Goal: Information Seeking & Learning: Find specific fact

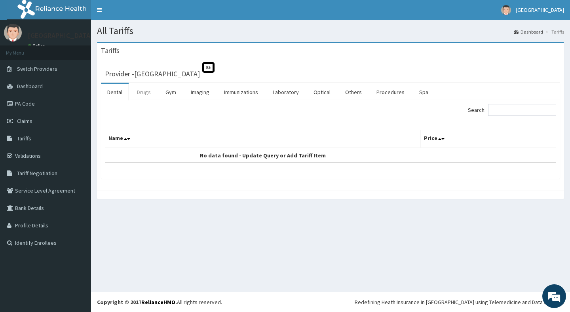
click at [142, 91] on link "Drugs" at bounding box center [144, 92] width 27 height 17
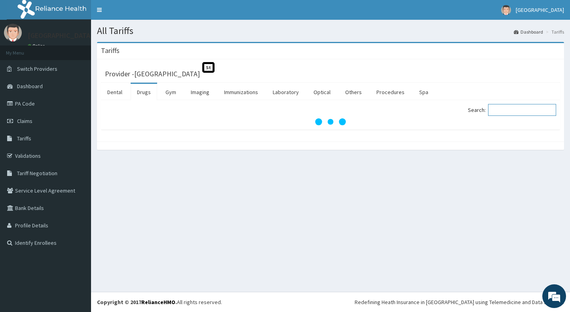
click at [527, 112] on input "Search:" at bounding box center [522, 110] width 68 height 12
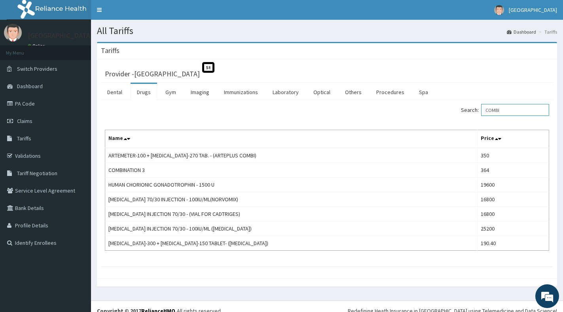
drag, startPoint x: 517, startPoint y: 105, endPoint x: 489, endPoint y: 105, distance: 27.7
click at [489, 105] on input "COMBI" at bounding box center [515, 110] width 68 height 12
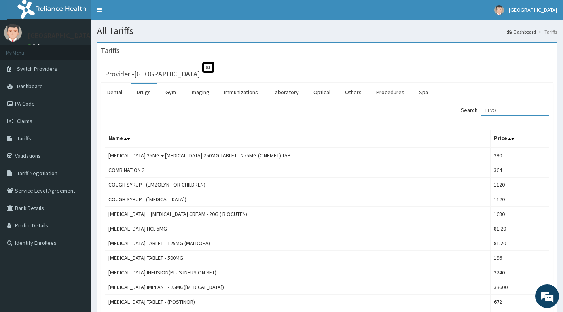
drag, startPoint x: 521, startPoint y: 109, endPoint x: 473, endPoint y: 109, distance: 48.7
click at [473, 109] on label "Search: LEVO" at bounding box center [505, 110] width 88 height 12
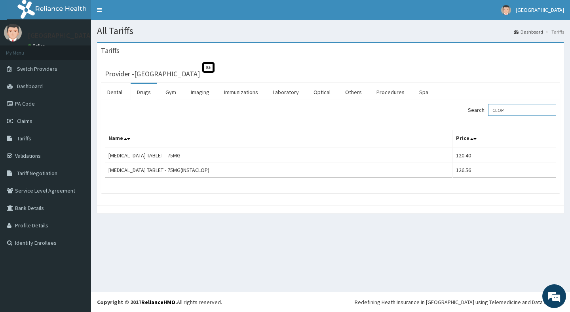
type input "CLOPI"
click at [338, 127] on div "Search: CLOPI Name Price [MEDICAL_DATA] TABLET - 75MG 120.40 [MEDICAL_DATA] TAB…" at bounding box center [330, 141] width 451 height 74
click at [275, 93] on link "Laboratory" at bounding box center [285, 92] width 39 height 17
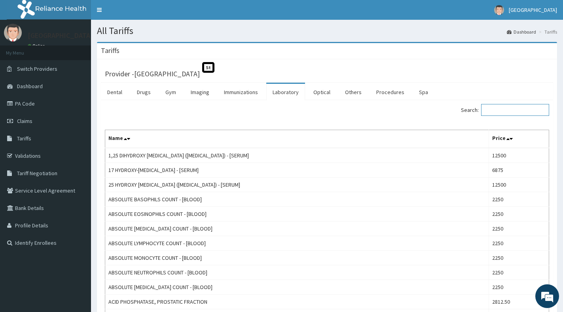
click at [534, 108] on input "Search:" at bounding box center [515, 110] width 68 height 12
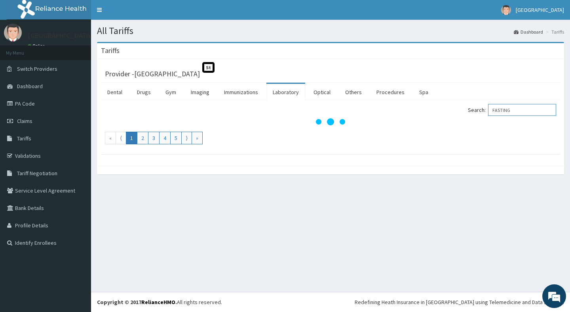
type input "FASTING"
